Goal: Task Accomplishment & Management: Use online tool/utility

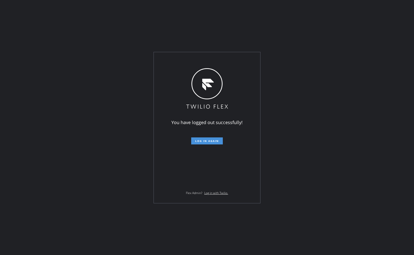
drag, startPoint x: 213, startPoint y: 144, endPoint x: 213, endPoint y: 140, distance: 3.5
click at [213, 144] on button "Log in again" at bounding box center [207, 141] width 32 height 7
click at [213, 140] on span "Log in again" at bounding box center [207, 141] width 24 height 4
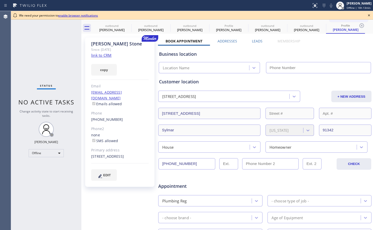
type input "[PHONE_NUMBER]"
